Goal: Navigation & Orientation: Understand site structure

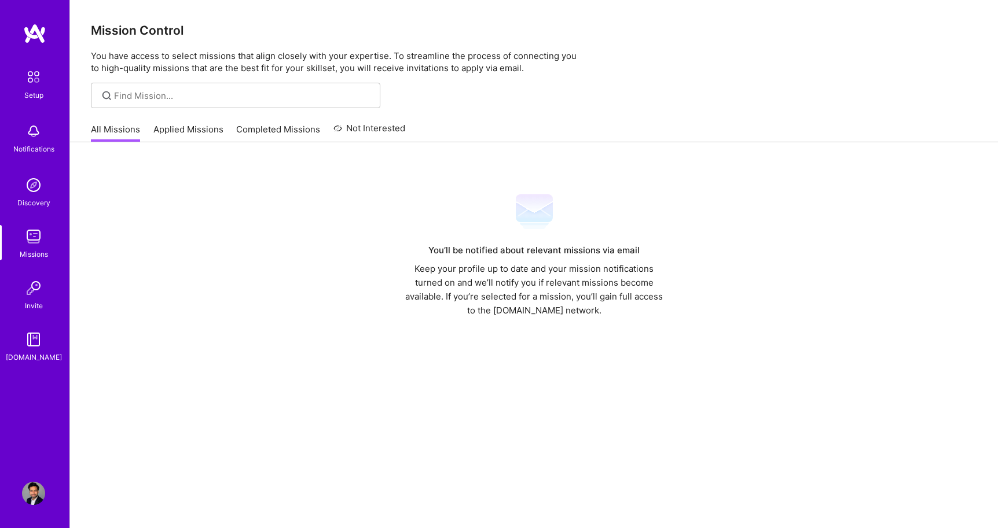
click at [38, 194] on img at bounding box center [33, 185] width 23 height 23
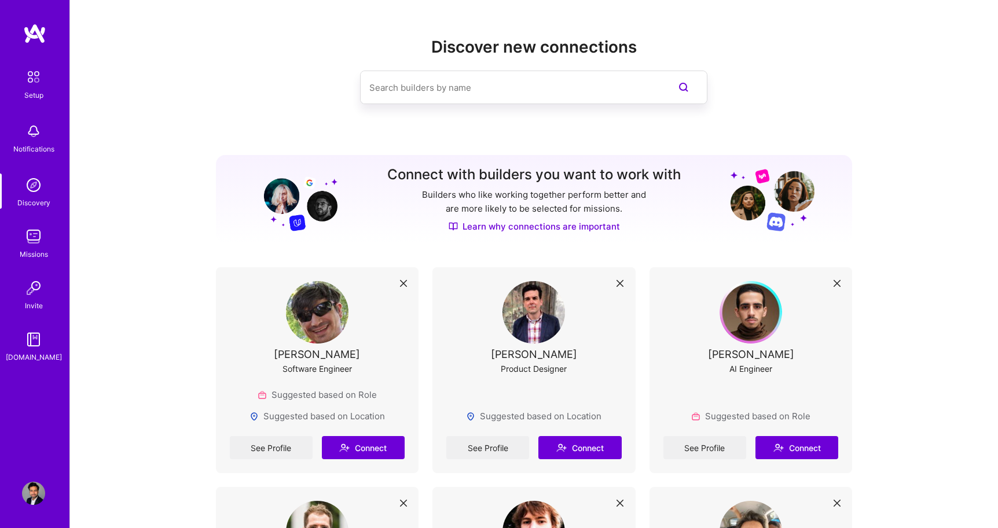
click at [38, 240] on img at bounding box center [33, 236] width 23 height 23
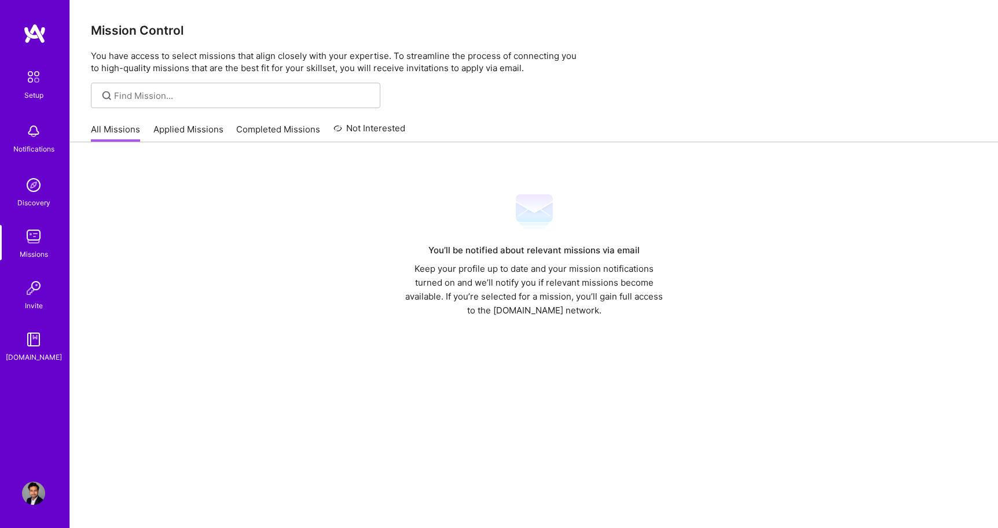
click at [31, 290] on img at bounding box center [33, 288] width 23 height 23
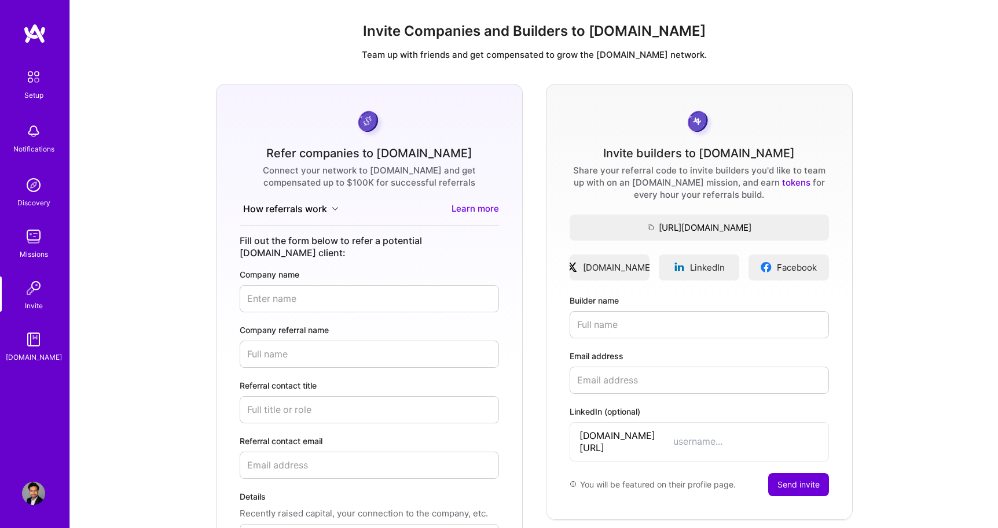
click at [32, 340] on img at bounding box center [33, 339] width 23 height 23
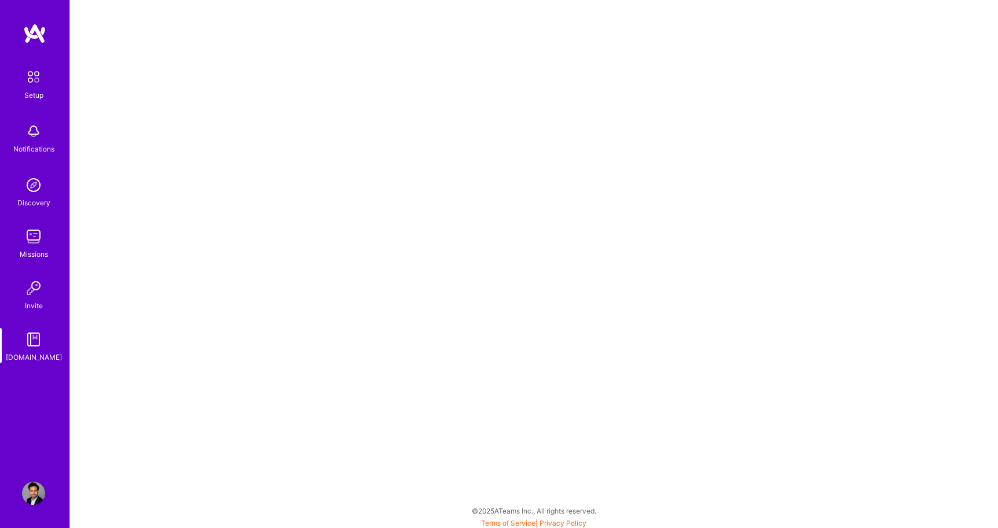
click at [33, 80] on img at bounding box center [33, 77] width 24 height 24
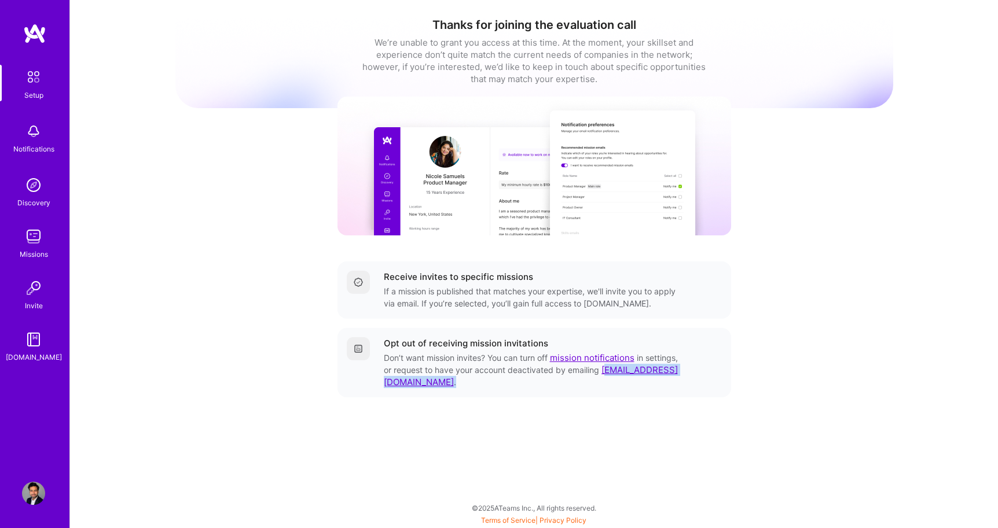
drag, startPoint x: 457, startPoint y: 380, endPoint x: 386, endPoint y: 384, distance: 70.7
click at [386, 384] on div "Don’t want mission invites? You can turn off mission notifications in settings,…" at bounding box center [532, 370] width 296 height 36
copy div "upport@a.team ."
click at [28, 149] on div "Notifications" at bounding box center [33, 149] width 41 height 12
click at [37, 189] on img at bounding box center [33, 185] width 23 height 23
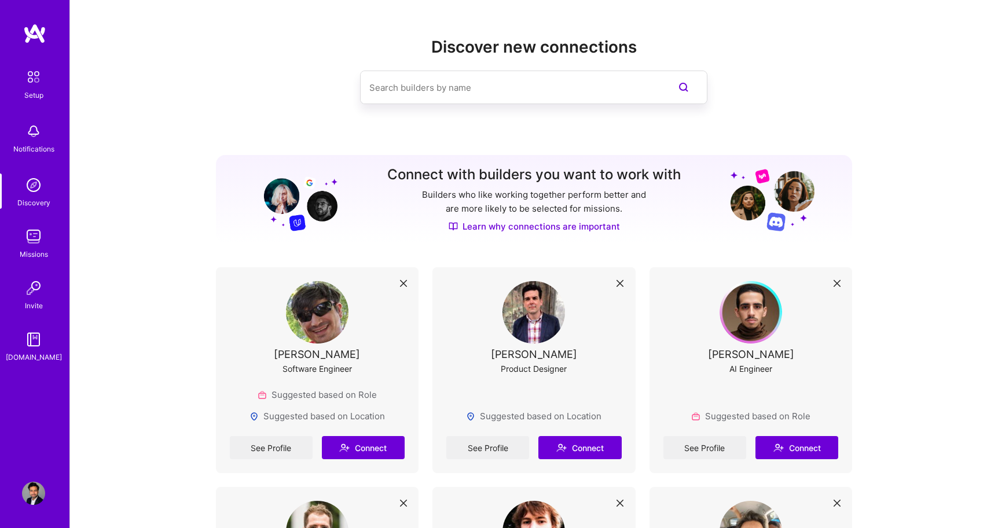
click at [37, 239] on img at bounding box center [33, 236] width 23 height 23
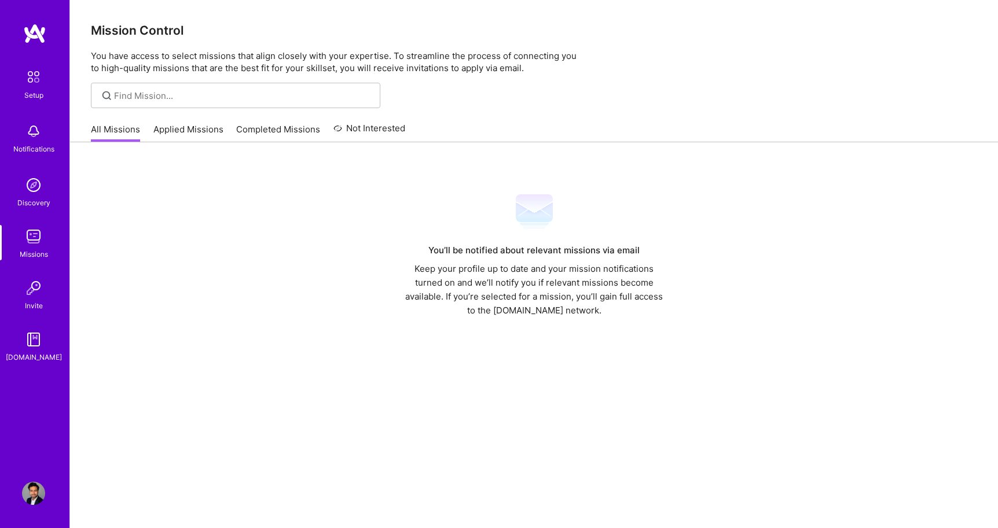
click at [197, 128] on link "Applied Missions" at bounding box center [188, 132] width 70 height 19
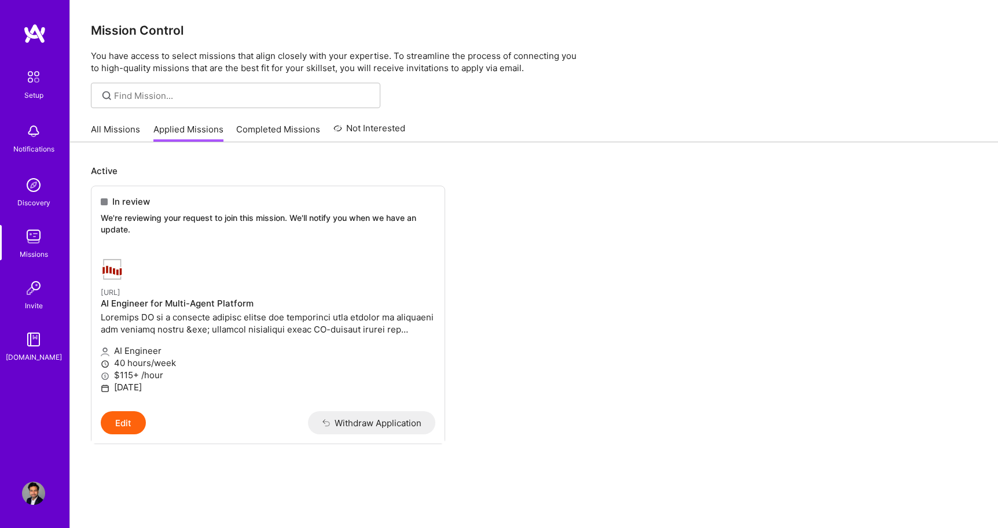
click at [293, 129] on link "Completed Missions" at bounding box center [278, 132] width 84 height 19
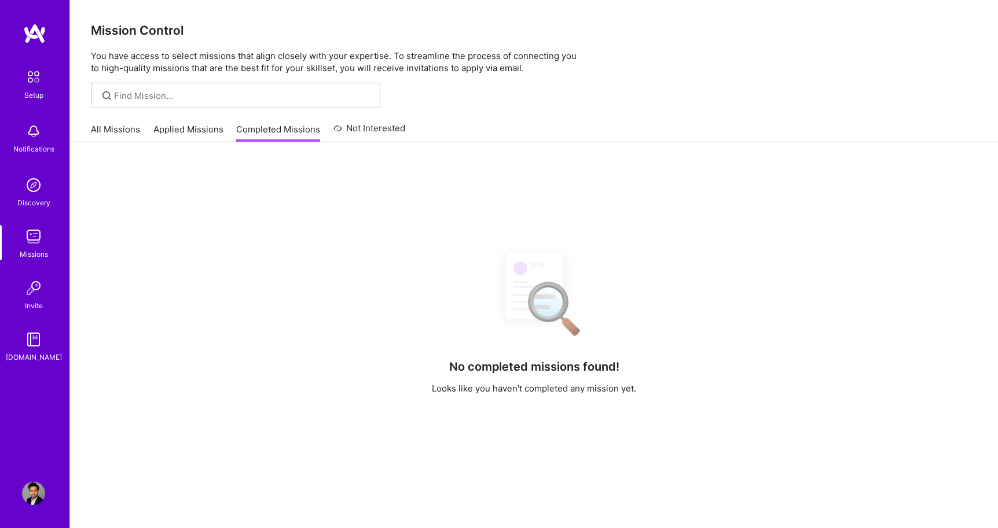
click at [359, 131] on link "Not Interested" at bounding box center [369, 132] width 72 height 21
click at [116, 125] on link "All Missions" at bounding box center [115, 132] width 49 height 19
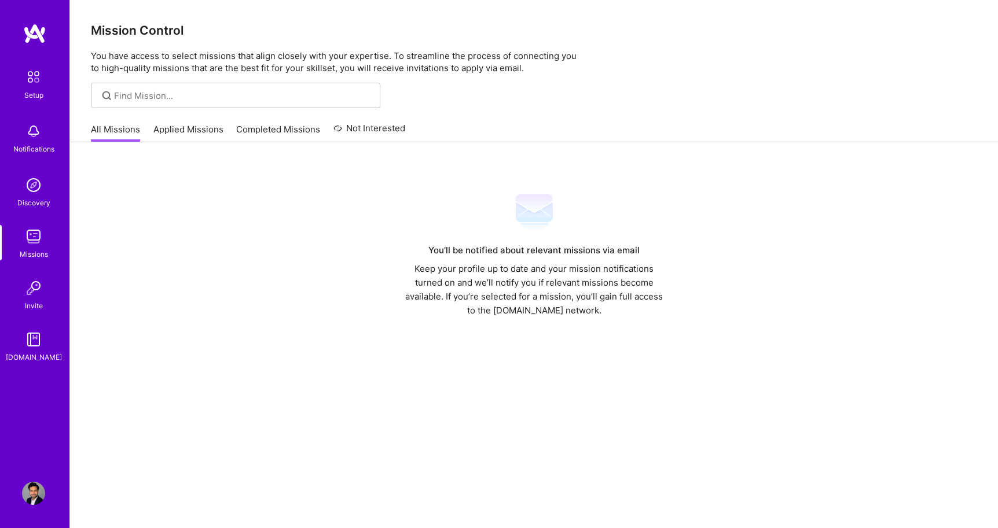
click at [30, 192] on img at bounding box center [33, 185] width 23 height 23
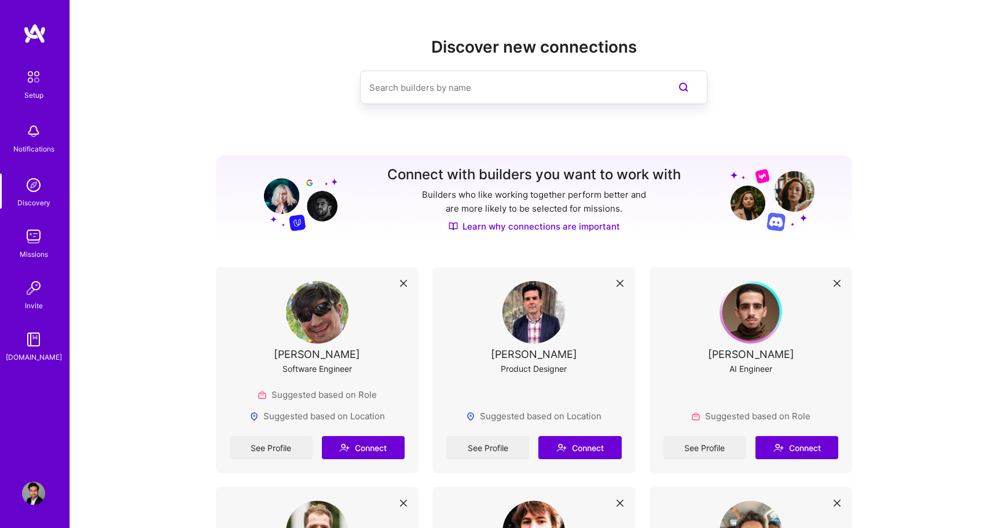
click at [24, 137] on img at bounding box center [33, 131] width 23 height 23
click at [34, 139] on div "Setup Notifications Discovery Missions Invite [DOMAIN_NAME]" at bounding box center [34, 214] width 69 height 299
click at [34, 139] on img at bounding box center [33, 131] width 23 height 23
click at [36, 78] on img at bounding box center [33, 77] width 24 height 24
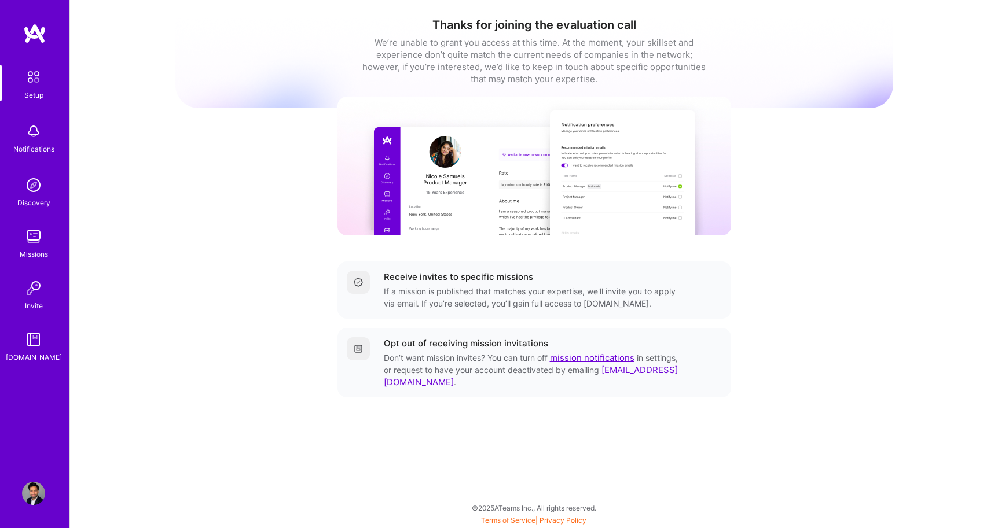
click at [36, 78] on img at bounding box center [33, 77] width 24 height 24
click at [32, 251] on div "Missions" at bounding box center [34, 254] width 28 height 12
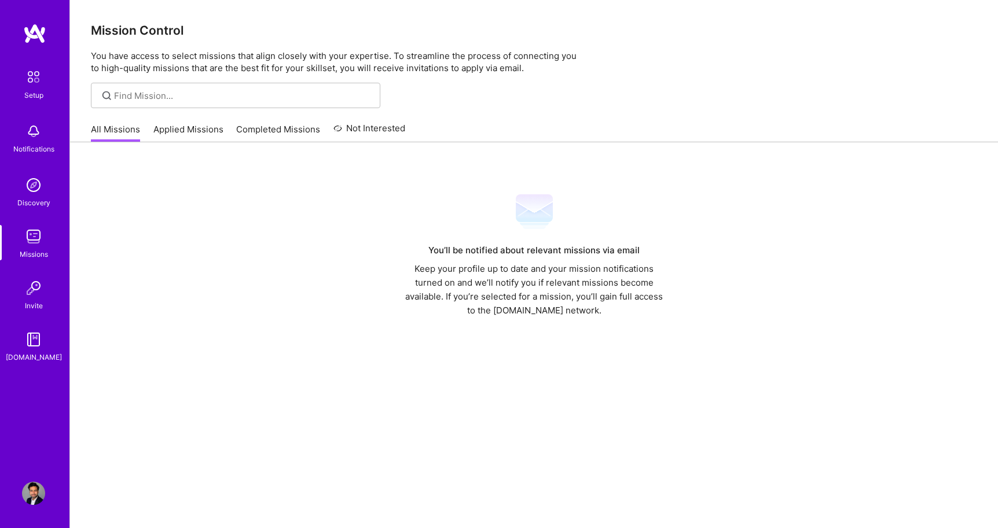
click at [28, 301] on div "Invite" at bounding box center [34, 306] width 18 height 12
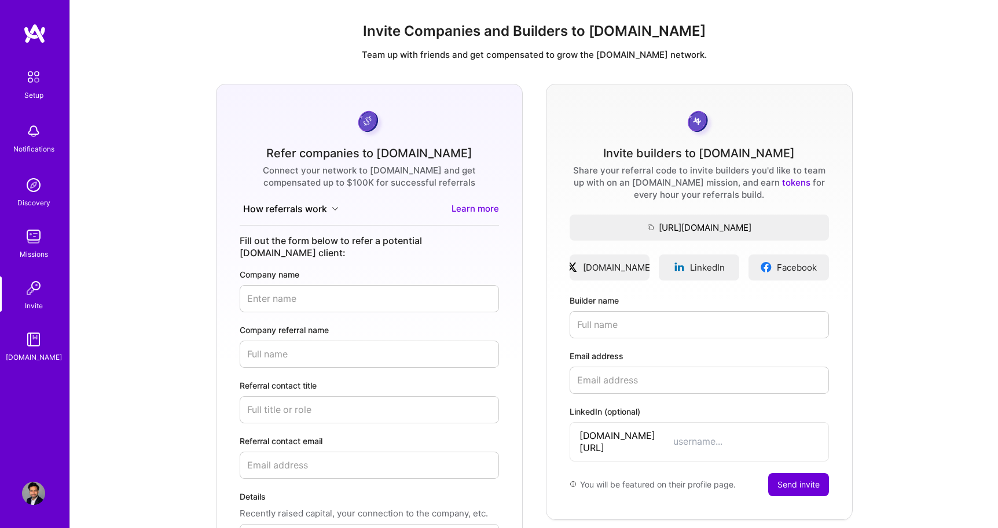
click at [30, 334] on img at bounding box center [33, 339] width 23 height 23
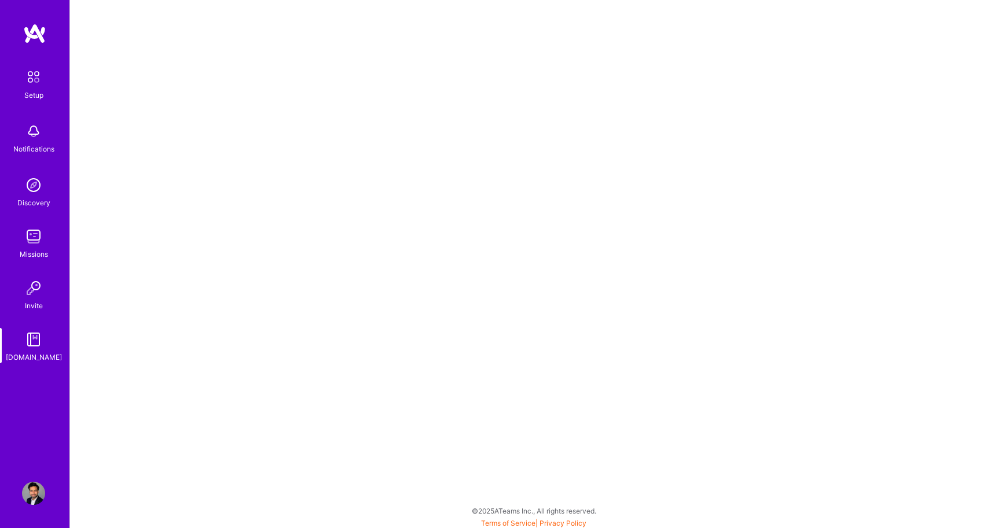
scroll to position [3, 0]
